Goal: Transaction & Acquisition: Obtain resource

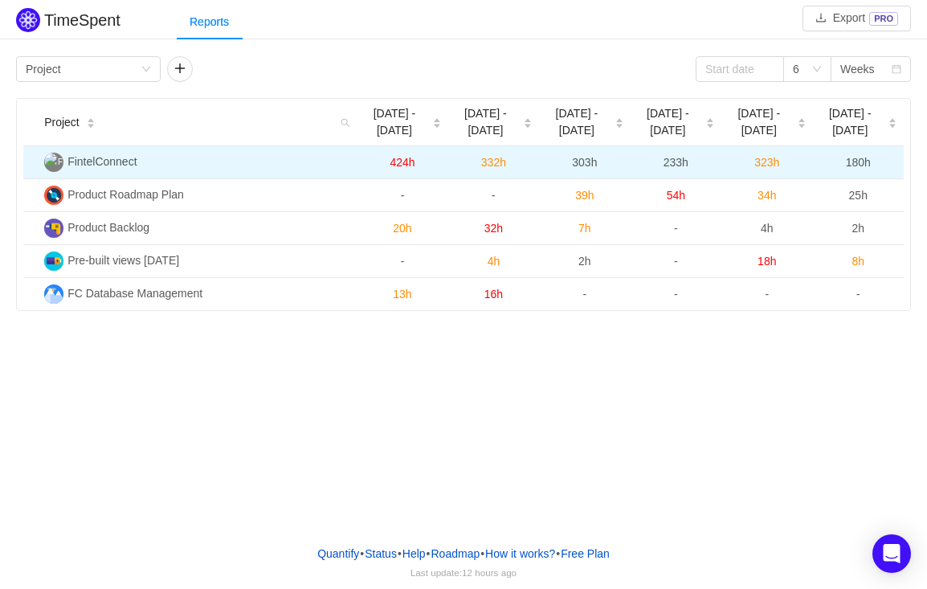
click at [92, 157] on span "FintelConnect" at bounding box center [101, 161] width 69 height 13
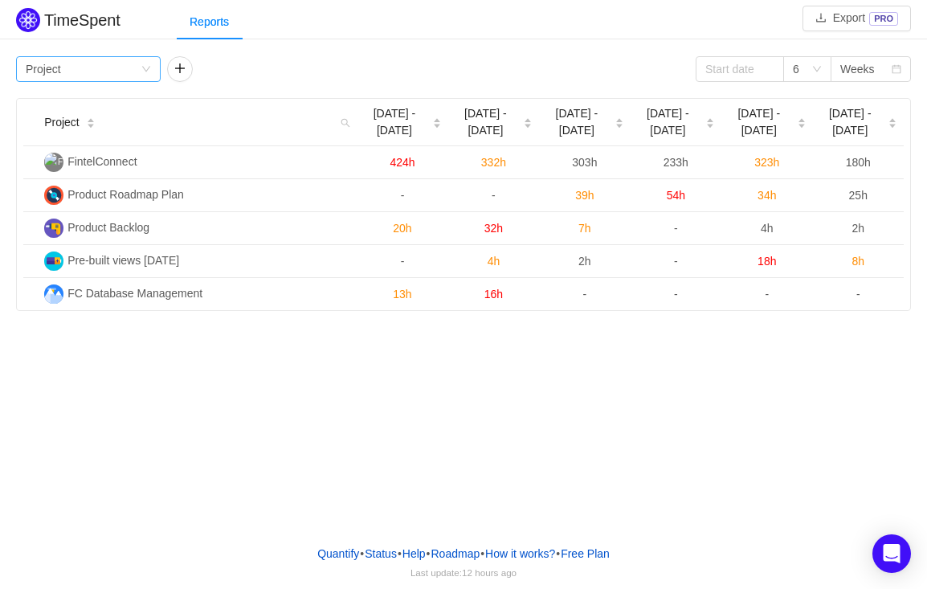
click at [144, 68] on icon "icon: down" at bounding box center [146, 70] width 8 height 6
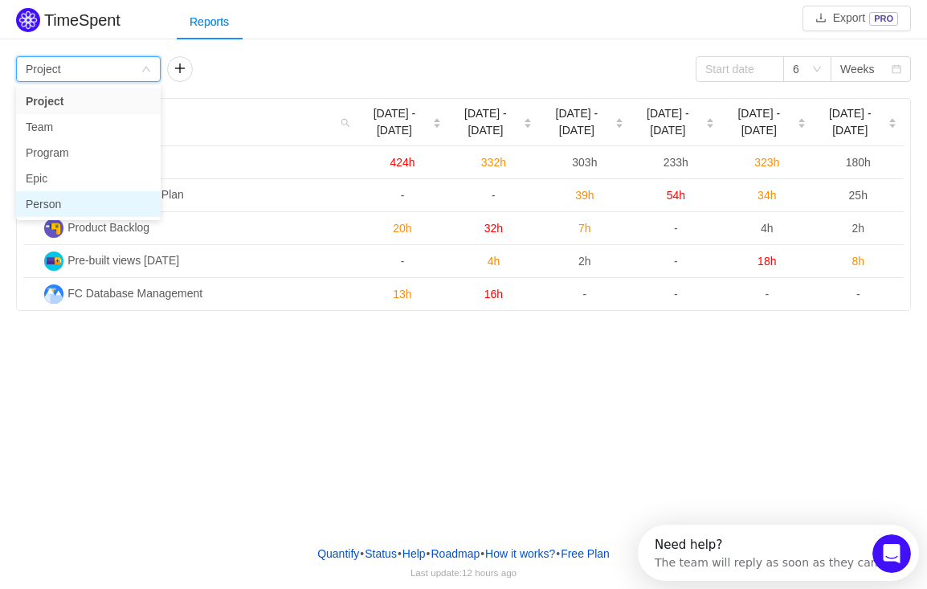
click at [80, 202] on li "Person" at bounding box center [88, 204] width 145 height 26
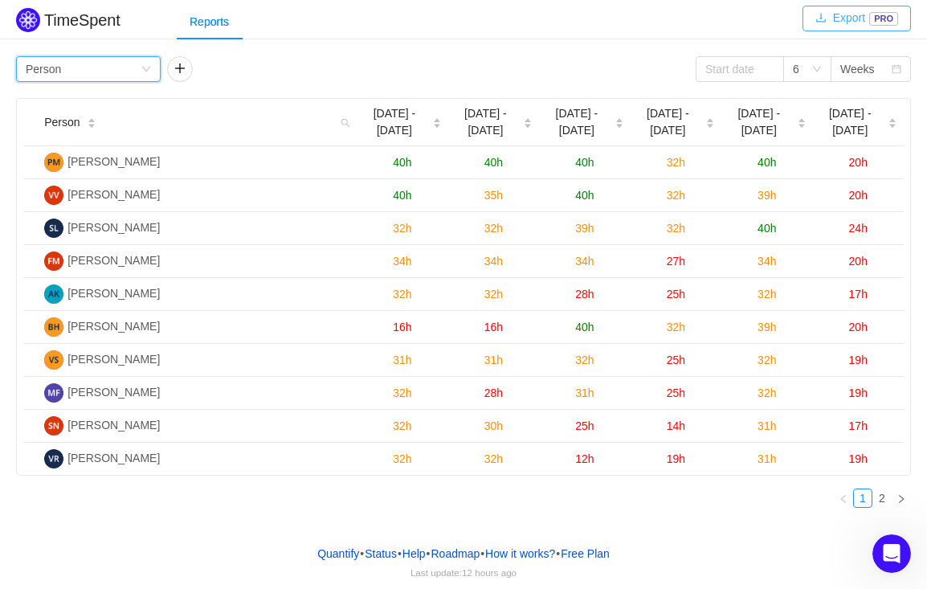
click at [829, 24] on button "Export PRO" at bounding box center [857, 19] width 108 height 26
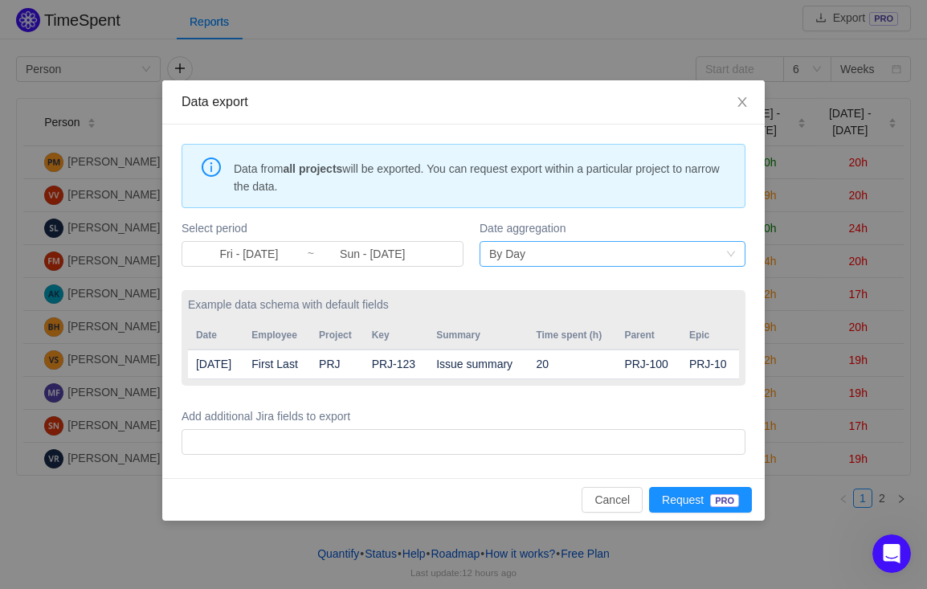
click at [513, 256] on div "By Day" at bounding box center [507, 254] width 36 height 24
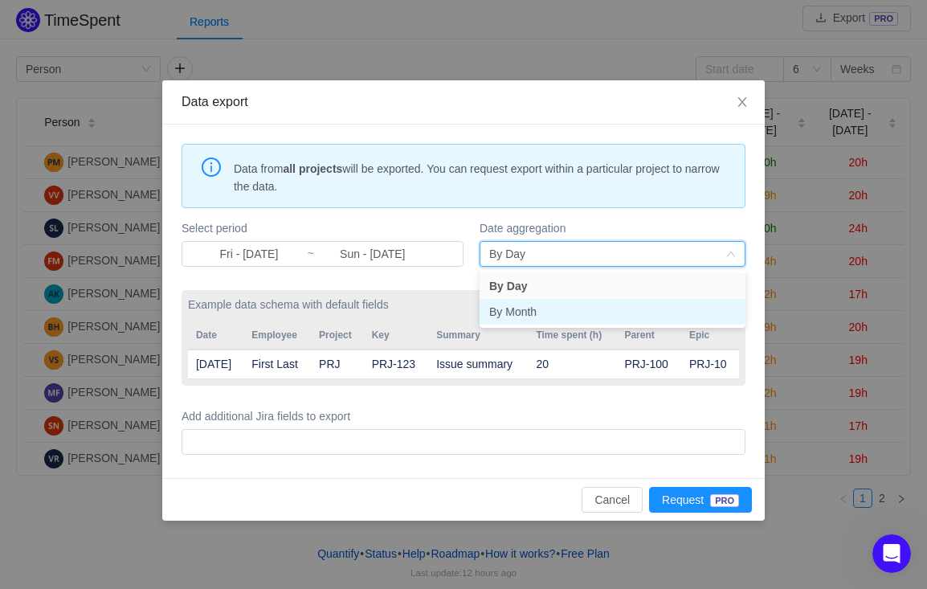
click at [506, 306] on li "By Month" at bounding box center [613, 312] width 266 height 26
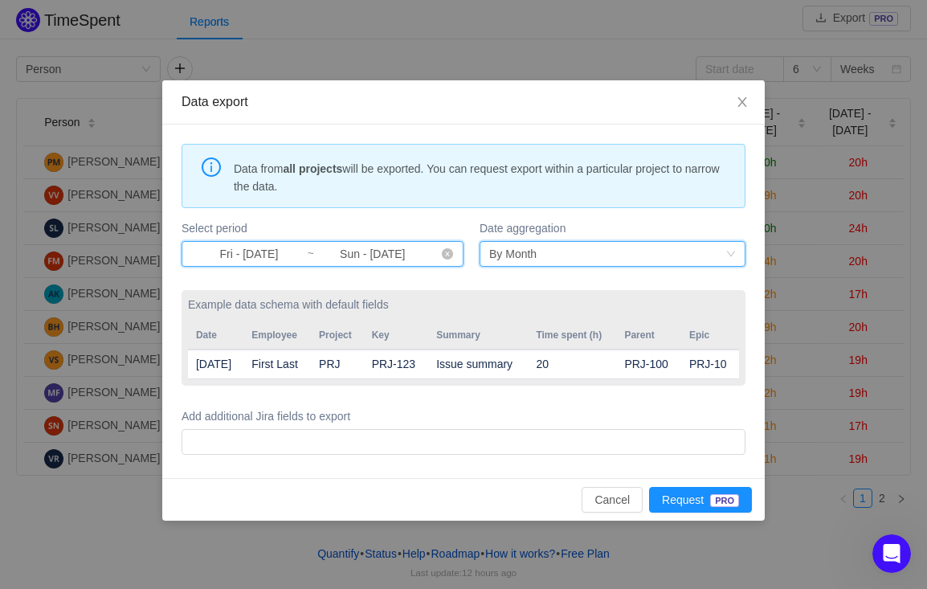
click at [433, 258] on span "Fri - [DATE] ~ Sun - [DATE]" at bounding box center [323, 254] width 282 height 26
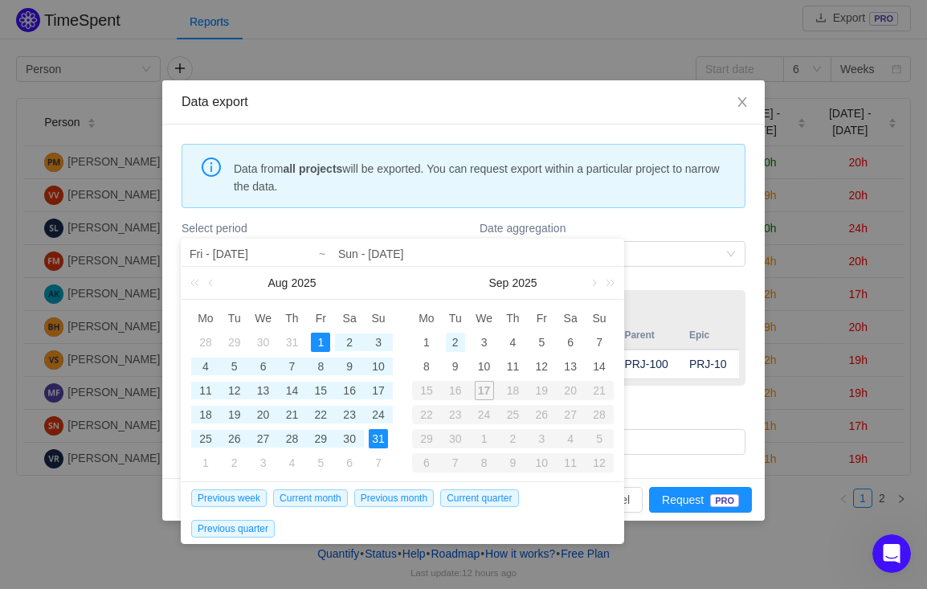
click at [460, 340] on div "2" at bounding box center [455, 342] width 19 height 19
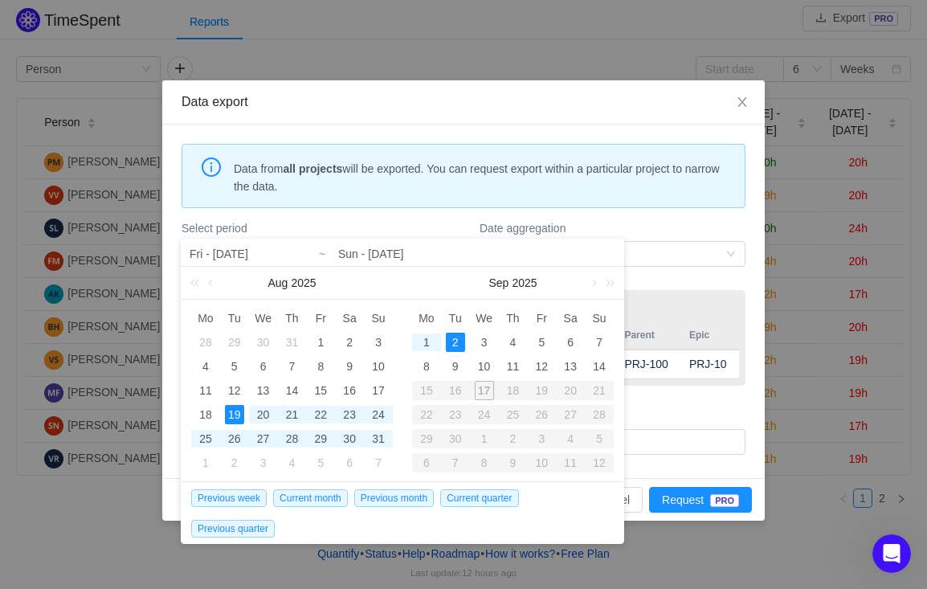
click at [238, 411] on div "19" at bounding box center [234, 414] width 19 height 19
type input "Tue - [DATE]"
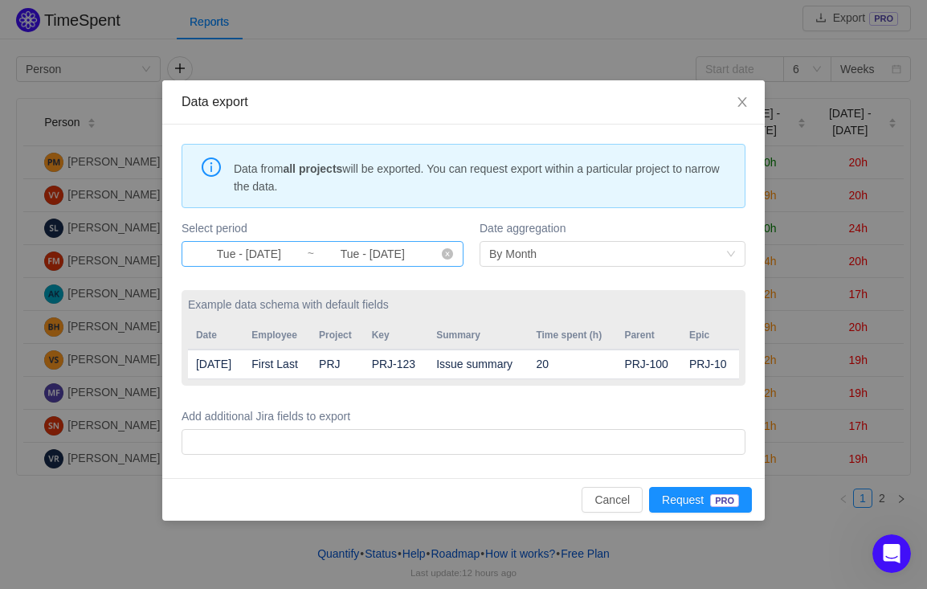
click at [392, 256] on input "Tue - [DATE]" at bounding box center [373, 254] width 116 height 18
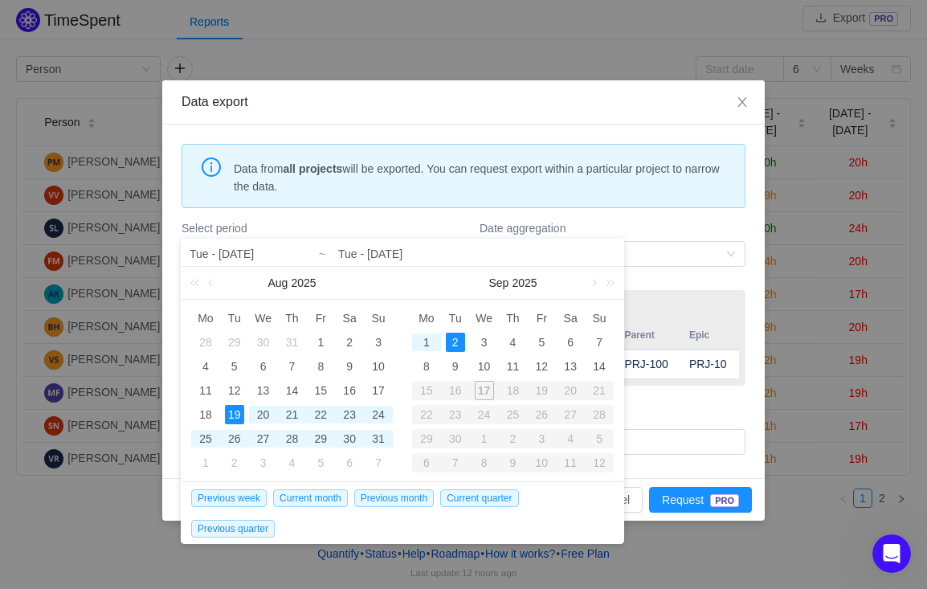
click at [392, 256] on input "Tue - [DATE]" at bounding box center [476, 253] width 277 height 19
click at [420, 204] on div "Data from all projects will be exported. You can request export within a partic…" at bounding box center [464, 176] width 564 height 64
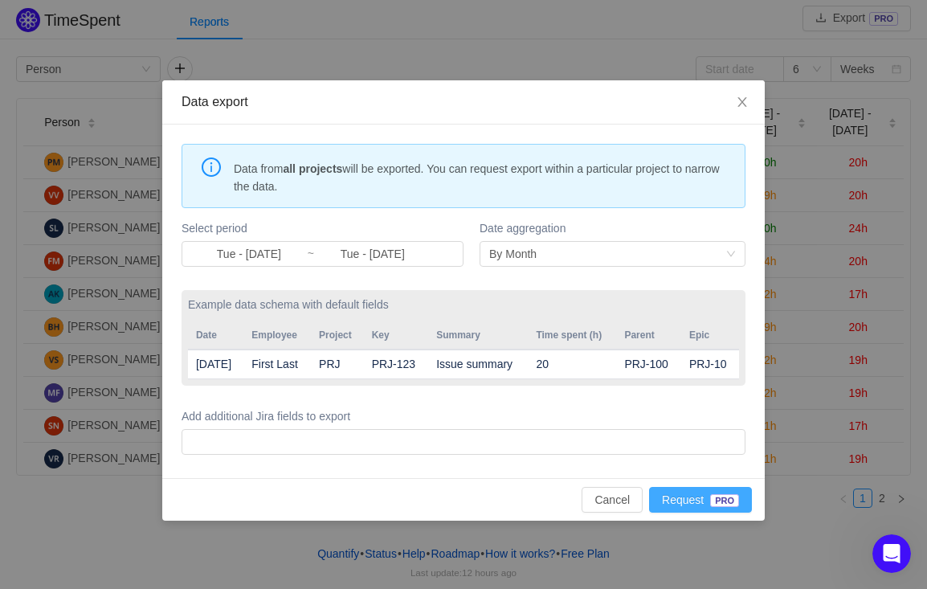
click at [676, 513] on button "Request PRO" at bounding box center [700, 500] width 103 height 26
